Goal: Find specific page/section

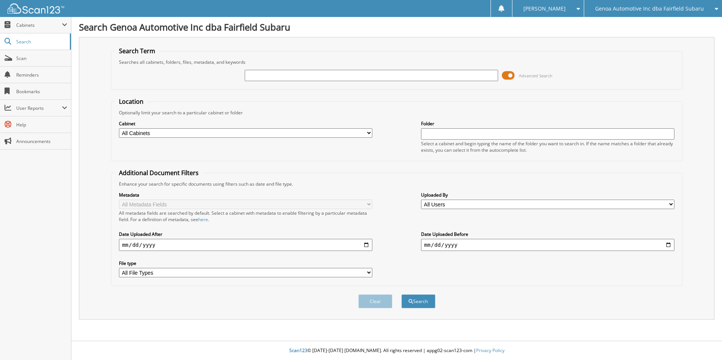
click at [270, 75] on input "text" at bounding box center [371, 75] width 253 height 11
type input "123390"
click at [430, 306] on button "Search" at bounding box center [418, 302] width 34 height 14
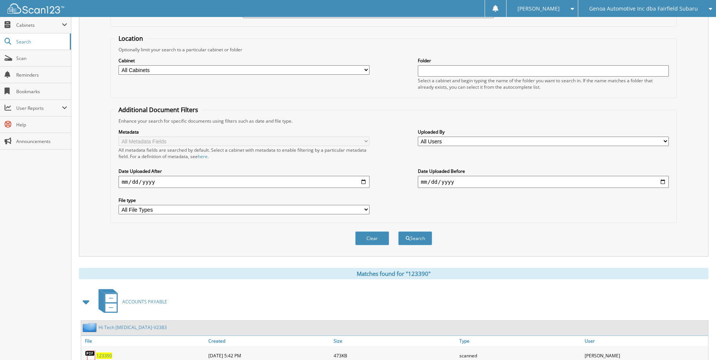
scroll to position [104, 0]
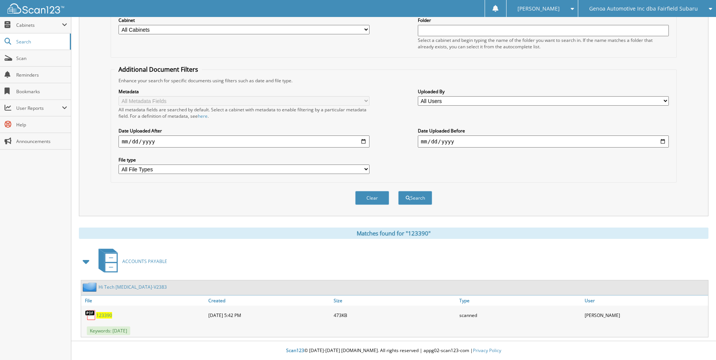
click at [105, 318] on span "123390" at bounding box center [104, 315] width 16 height 6
